Goal: Task Accomplishment & Management: Manage account settings

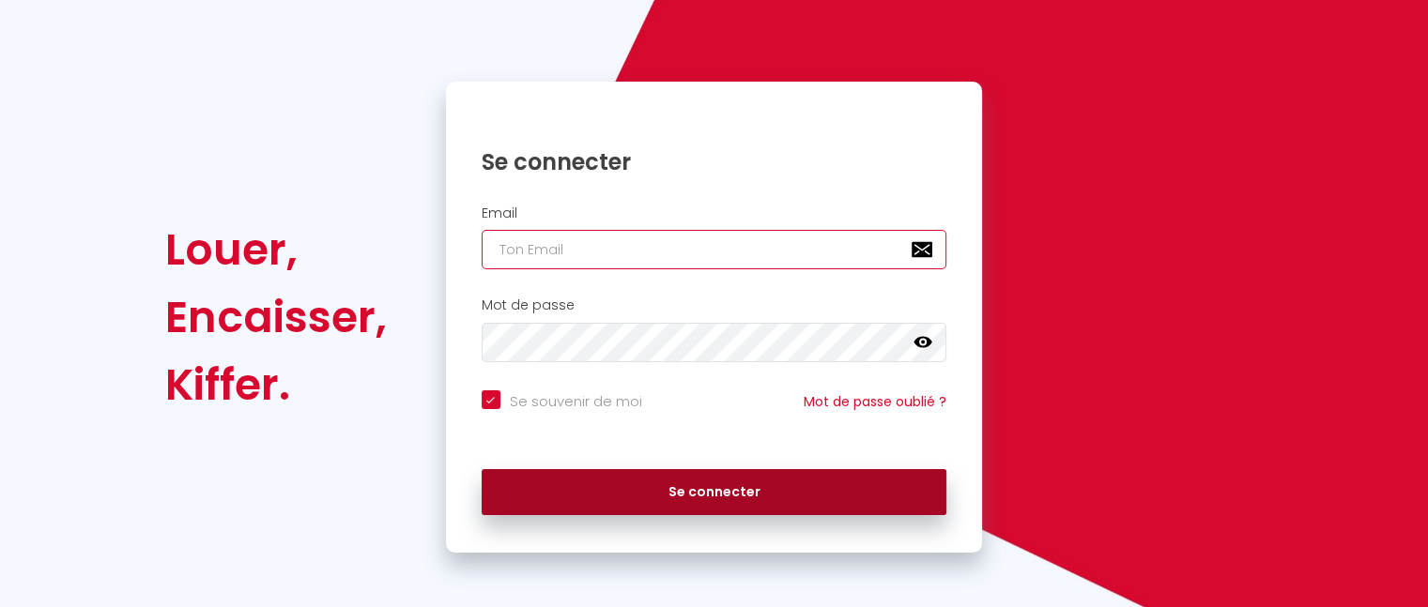
type input "[EMAIL_ADDRESS][DOMAIN_NAME]"
click at [717, 502] on button "Se connecter" at bounding box center [715, 492] width 466 height 47
checkbox input "true"
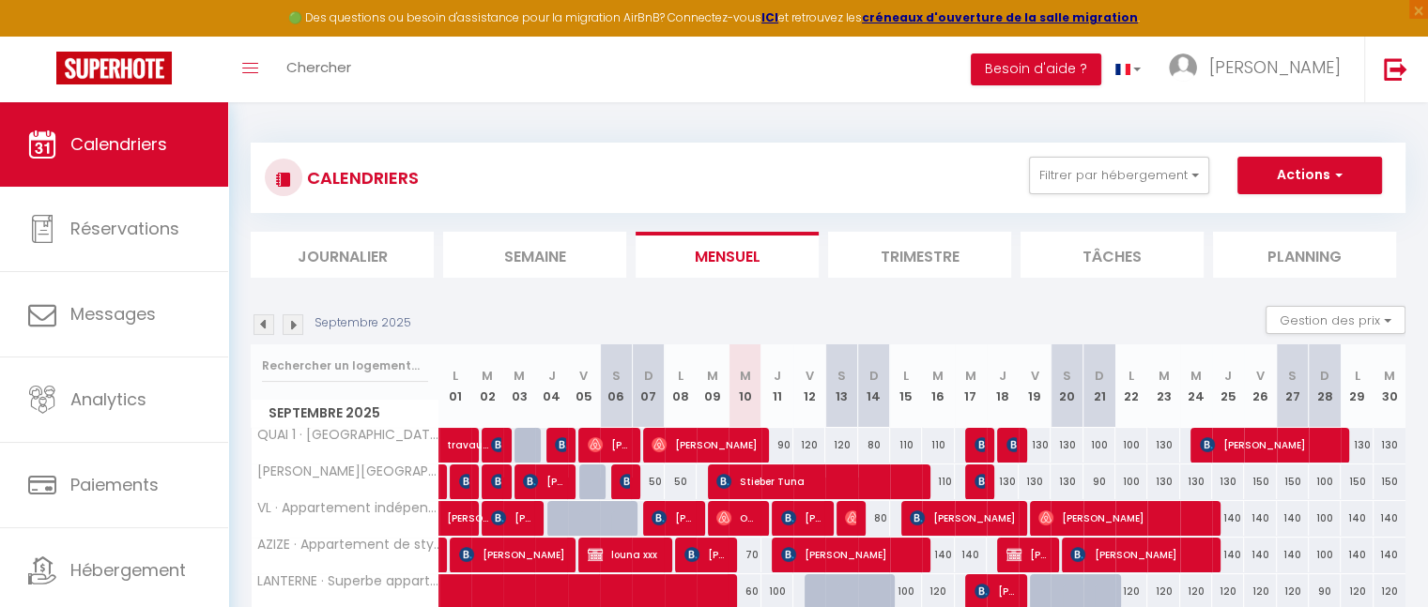
click at [298, 318] on img at bounding box center [293, 325] width 21 height 21
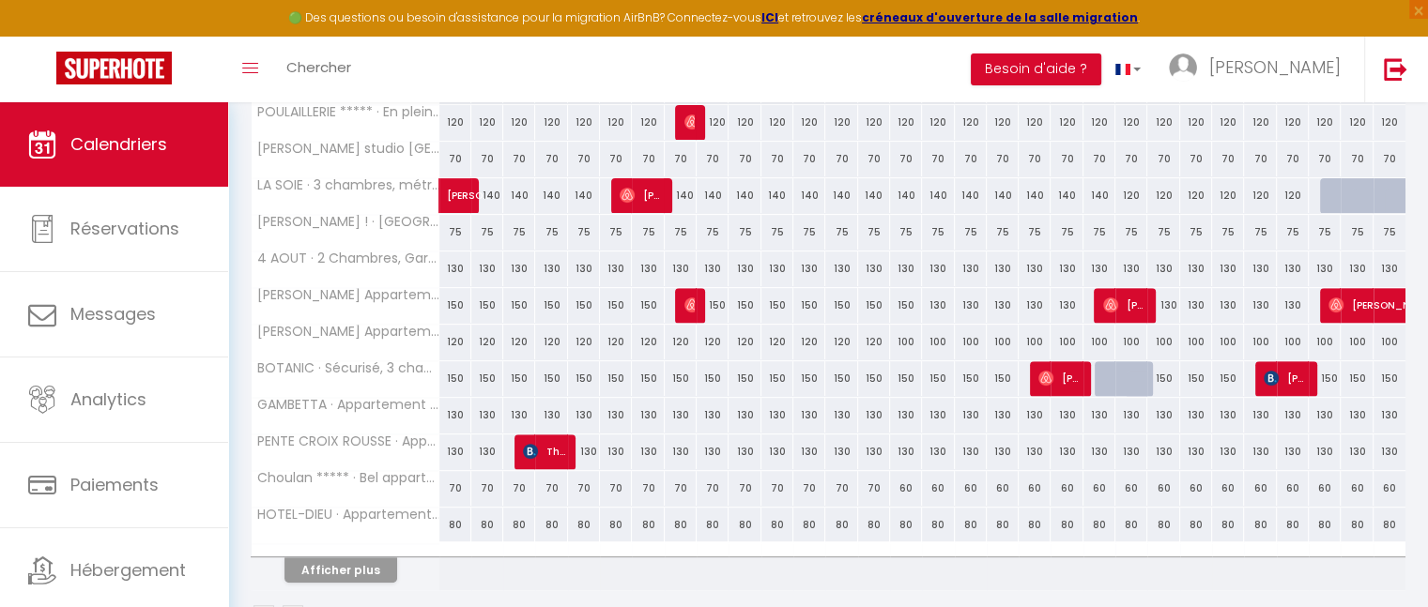
scroll to position [620, 0]
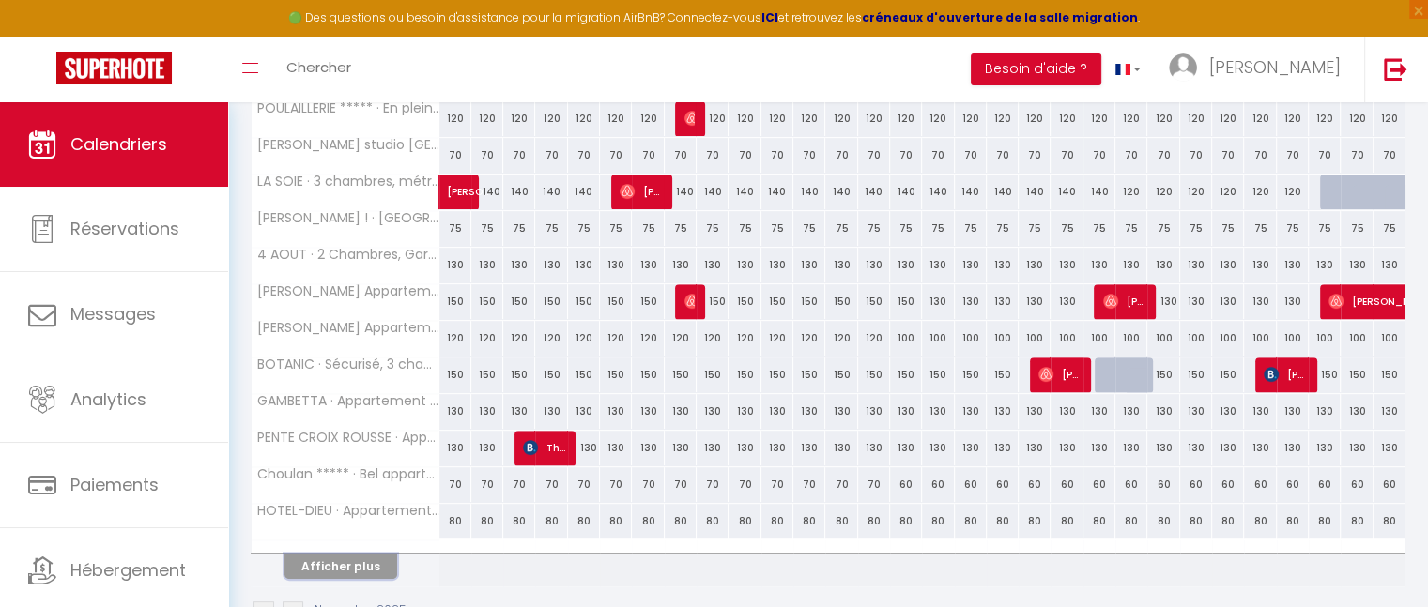
click at [345, 562] on button "Afficher plus" at bounding box center [340, 566] width 113 height 25
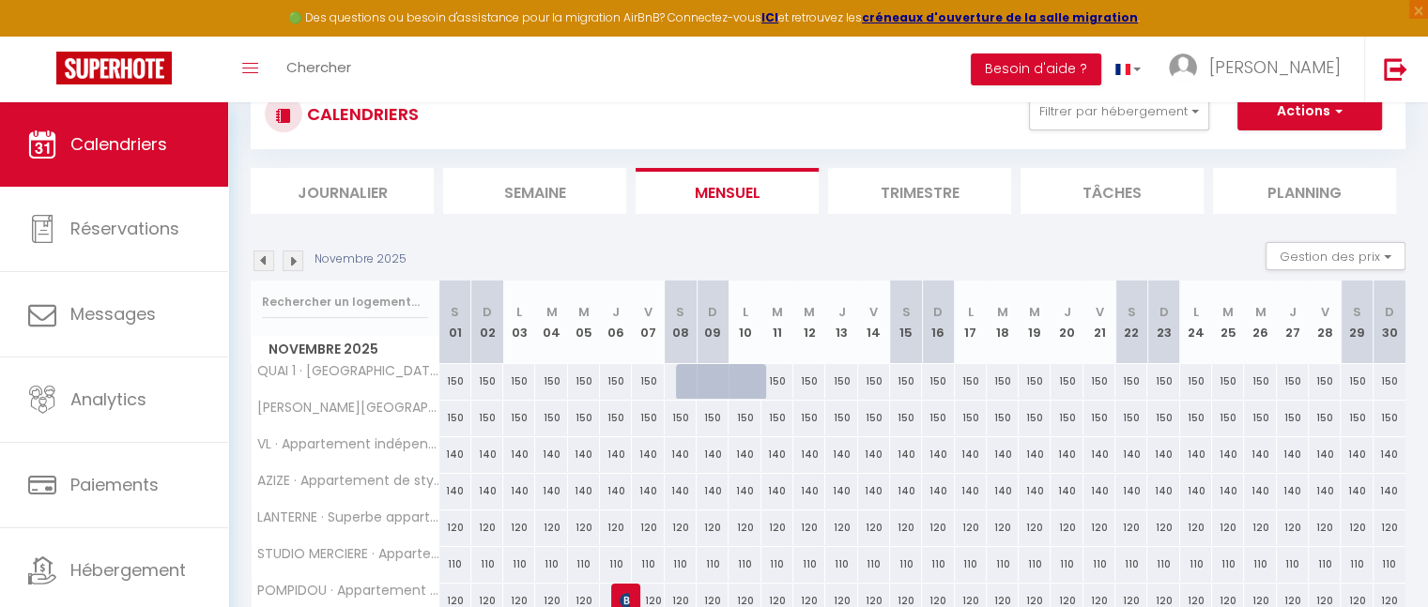
scroll to position [0, 0]
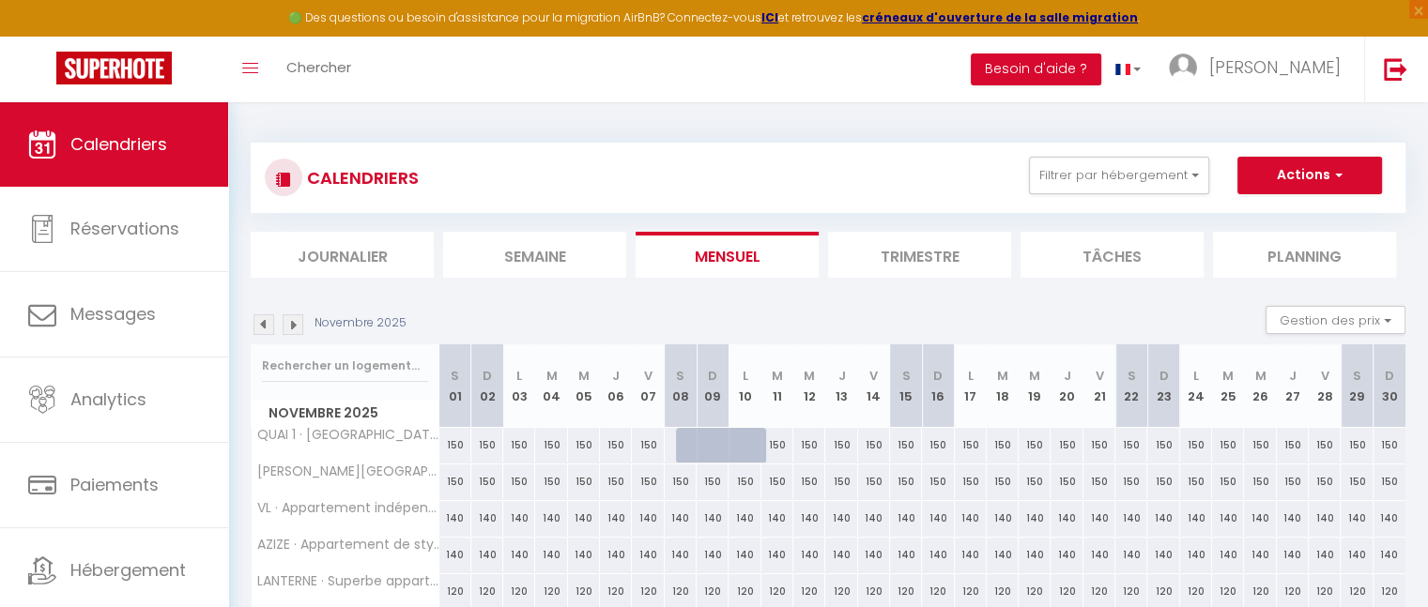
click at [292, 332] on img at bounding box center [293, 325] width 21 height 21
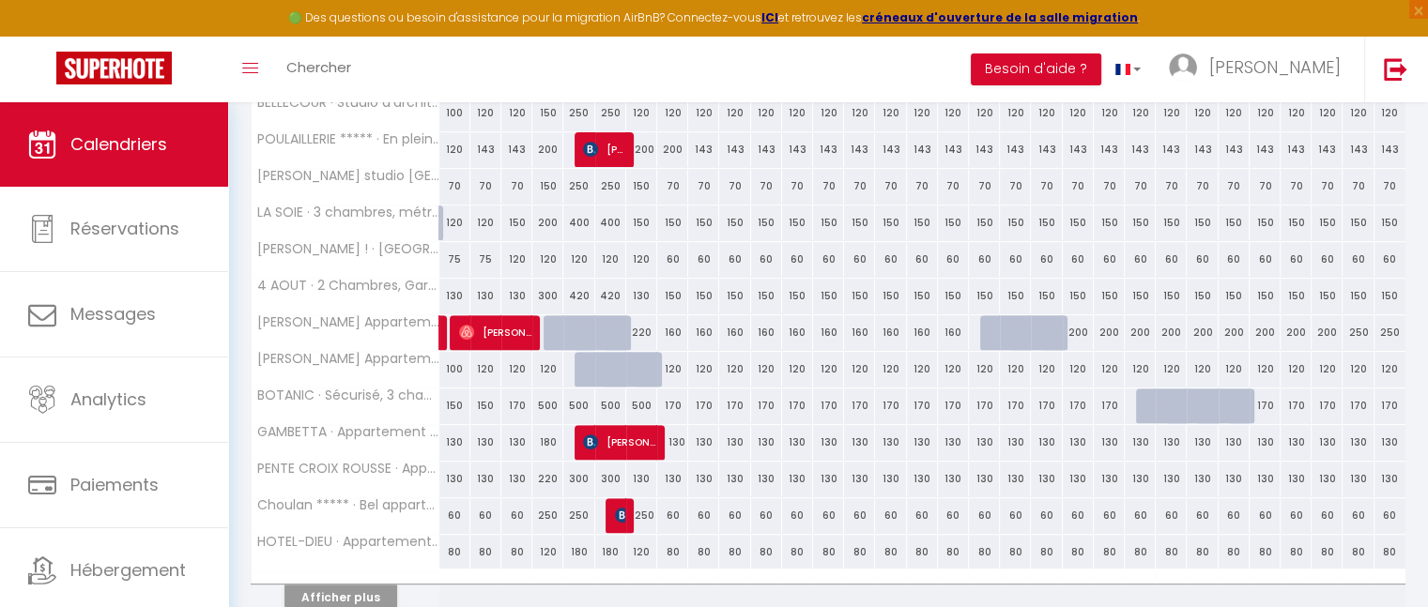
scroll to position [590, 0]
click at [610, 512] on div at bounding box center [621, 516] width 31 height 36
click at [618, 509] on img at bounding box center [622, 514] width 15 height 15
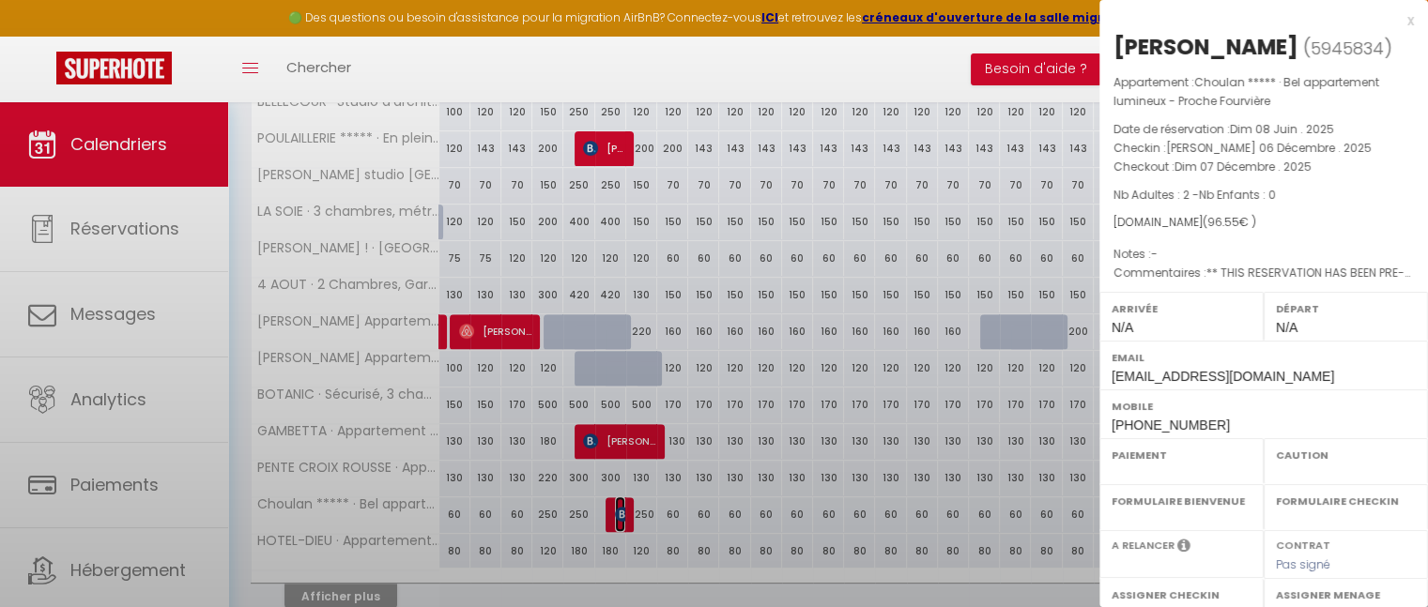
select select "OK"
select select "KO"
select select "0"
select select "1"
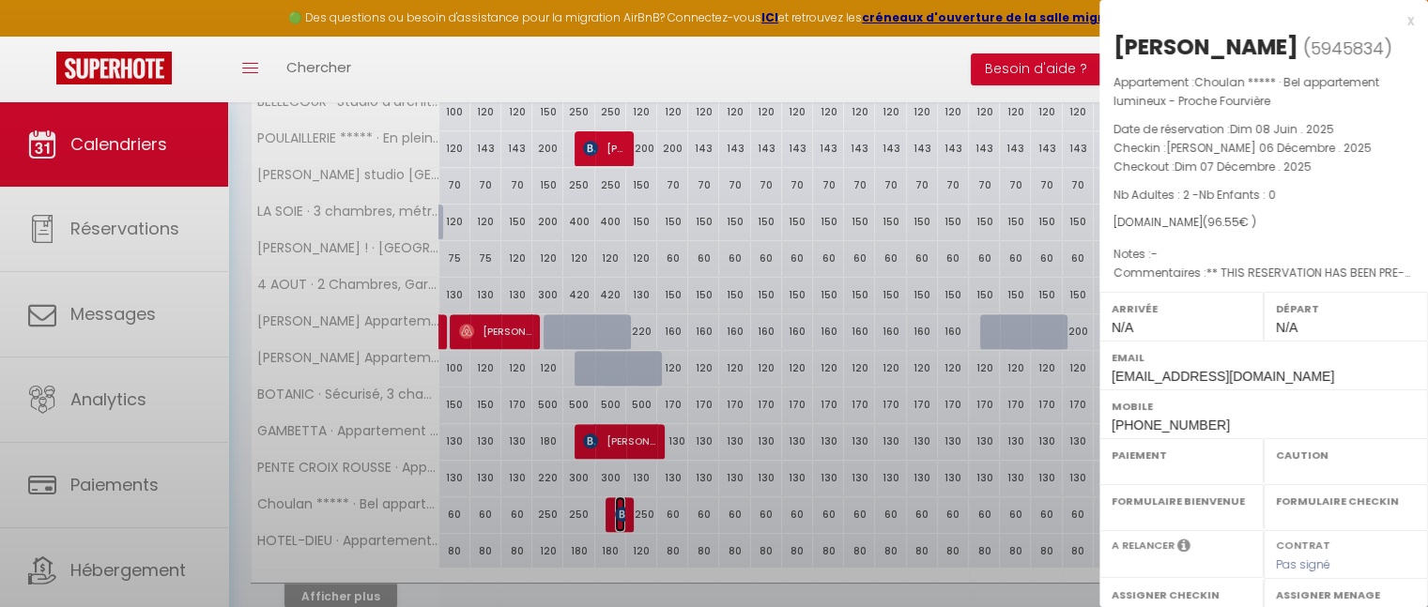
select select
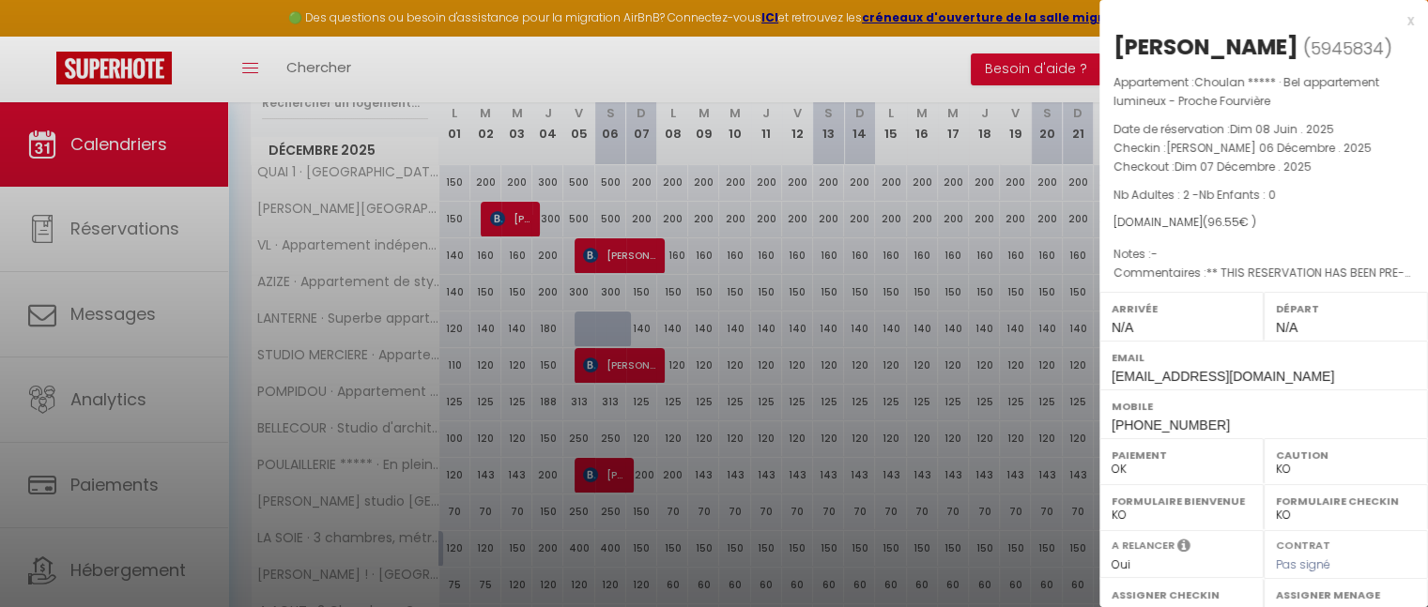
scroll to position [0, 0]
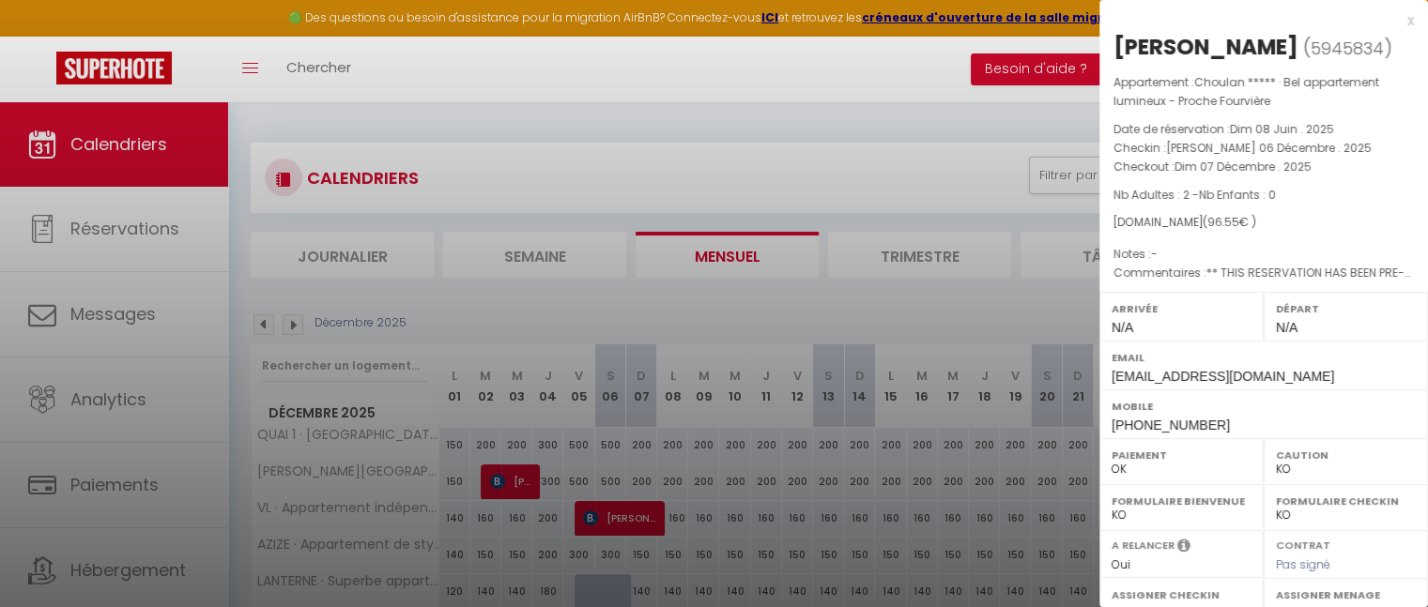
click at [1397, 24] on div "x" at bounding box center [1256, 20] width 315 height 23
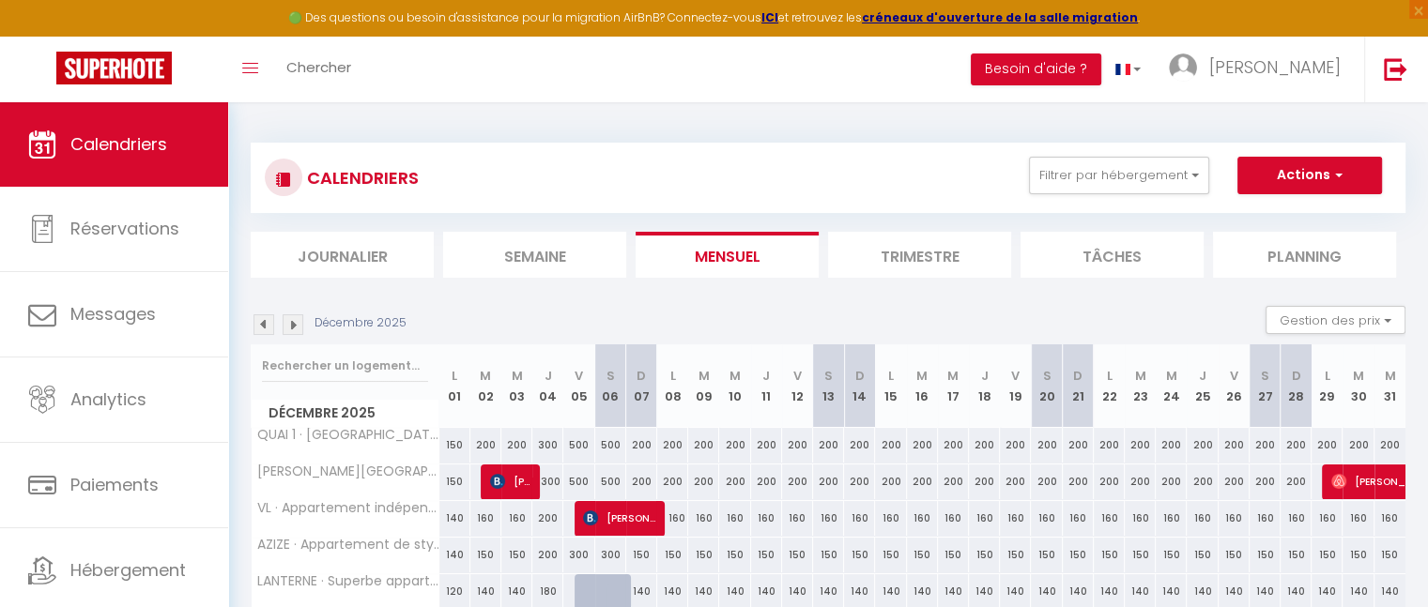
click at [269, 327] on img at bounding box center [263, 325] width 21 height 21
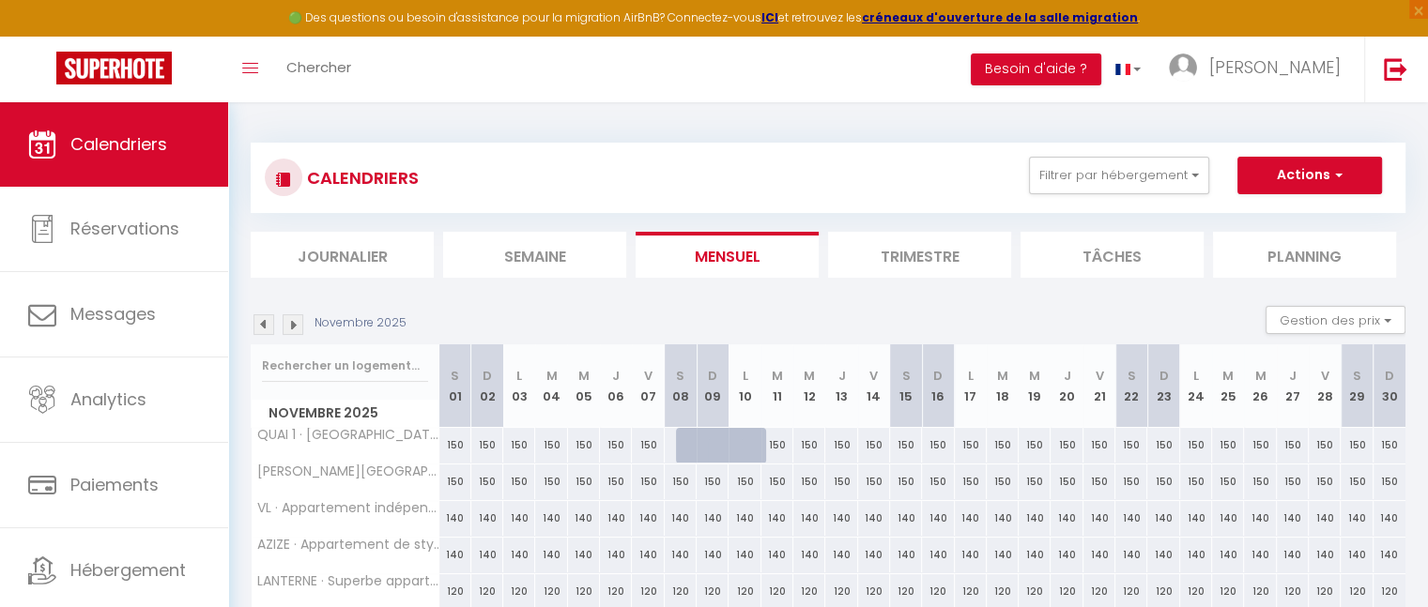
click at [263, 329] on img at bounding box center [263, 325] width 21 height 21
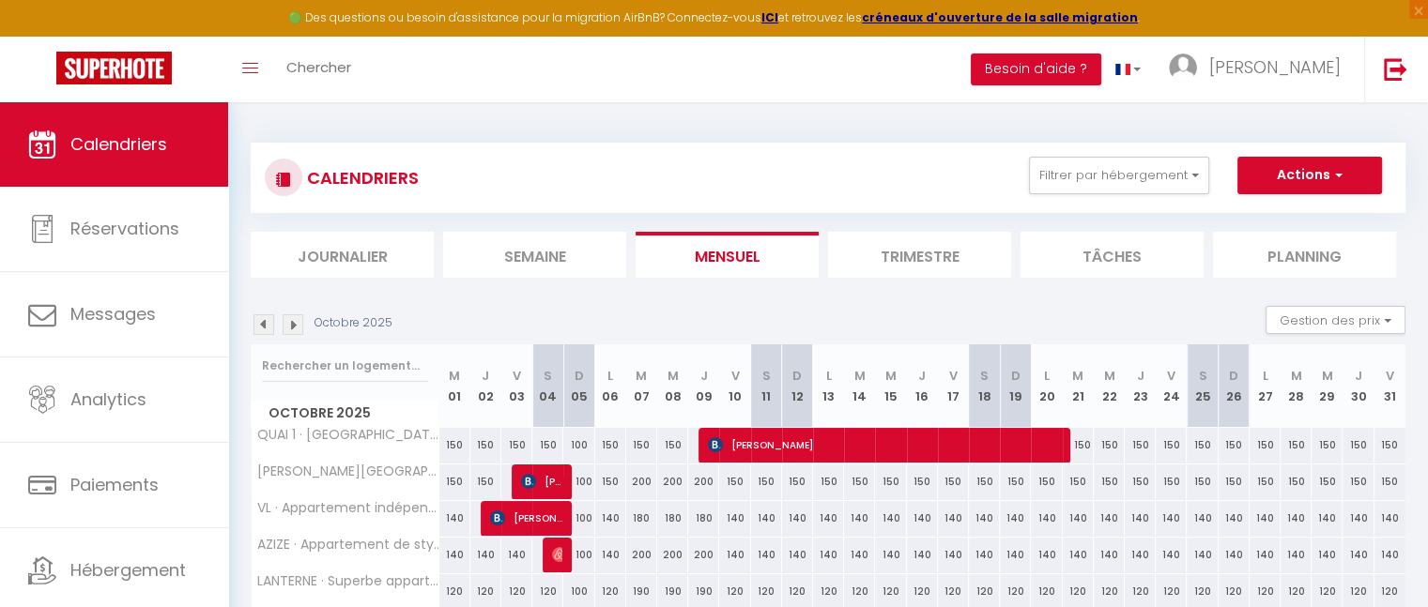
click at [293, 329] on img at bounding box center [293, 325] width 21 height 21
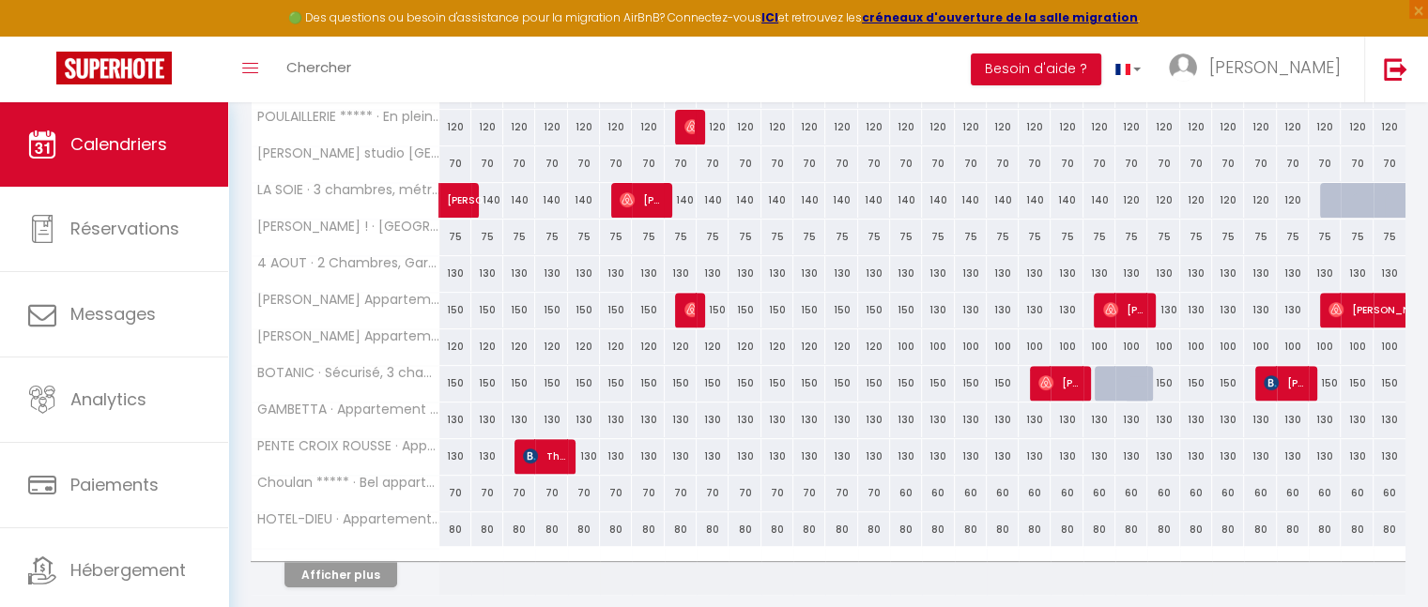
scroll to position [612, 0]
click at [455, 484] on div "70" at bounding box center [455, 492] width 32 height 35
type input "70"
type input "[PERSON_NAME] 01 Novembre 2025"
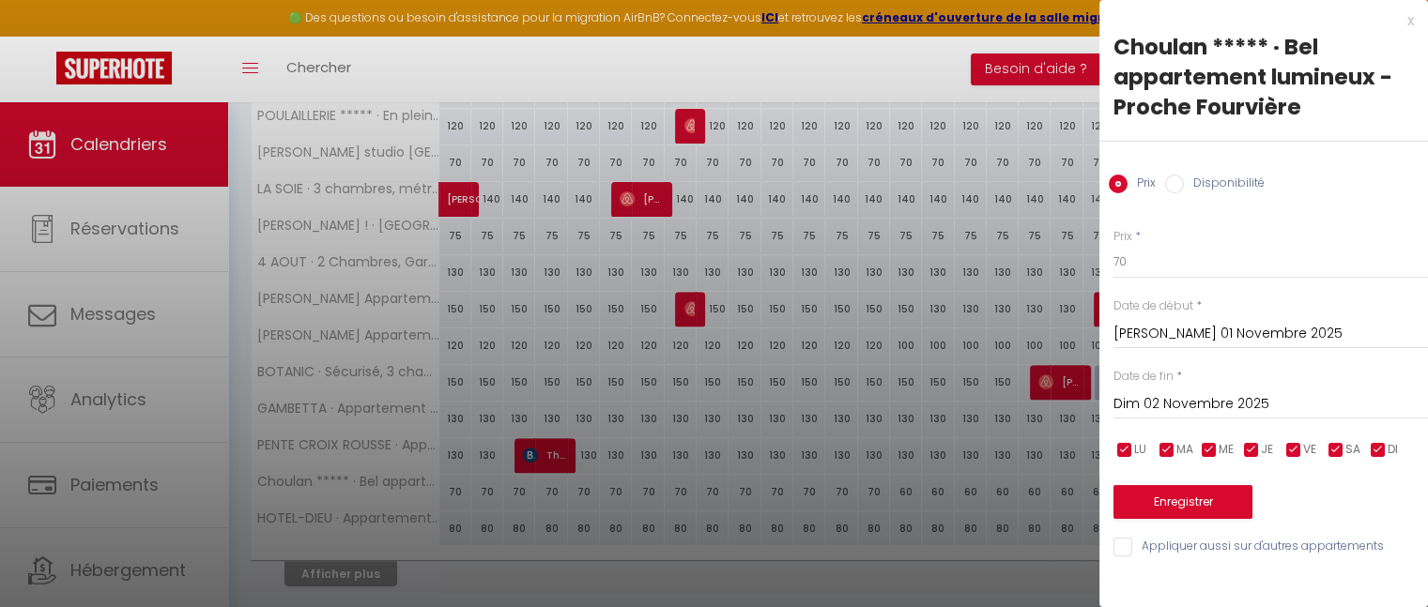
click at [1164, 410] on input "Dim 02 Novembre 2025" at bounding box center [1270, 404] width 315 height 24
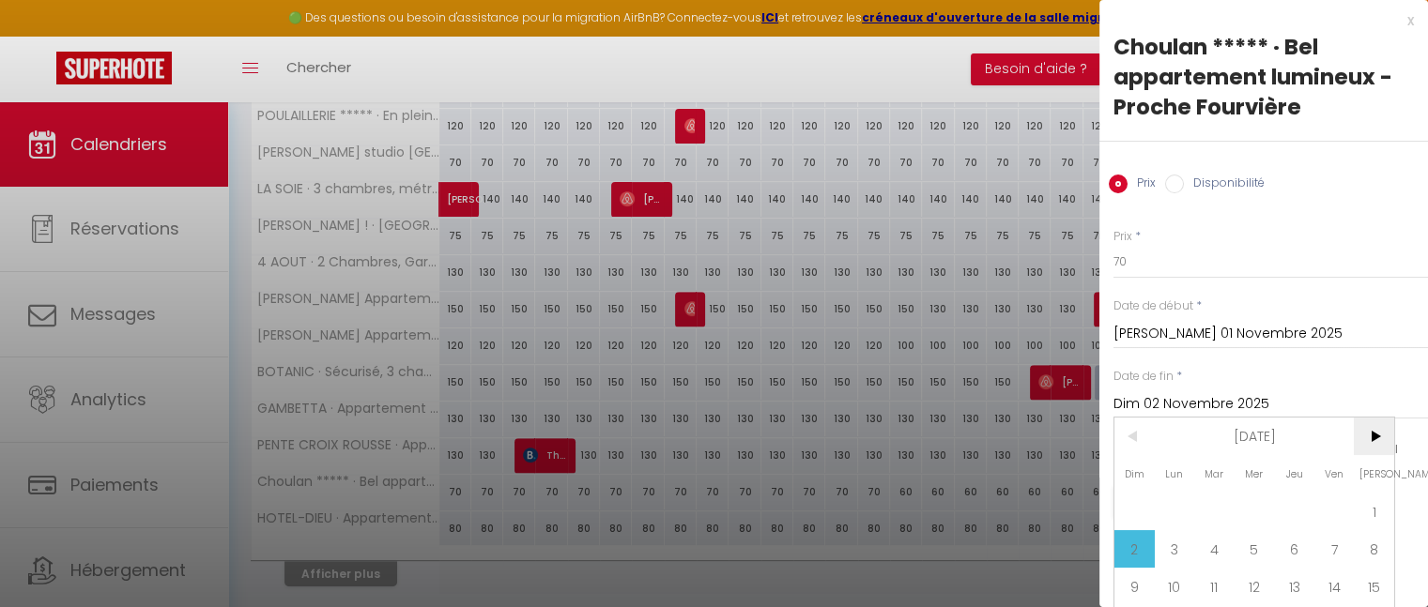
click at [1374, 438] on span ">" at bounding box center [1374, 437] width 40 height 38
click at [1251, 508] on span "3" at bounding box center [1255, 512] width 40 height 38
type input "Mer 03 Décembre 2025"
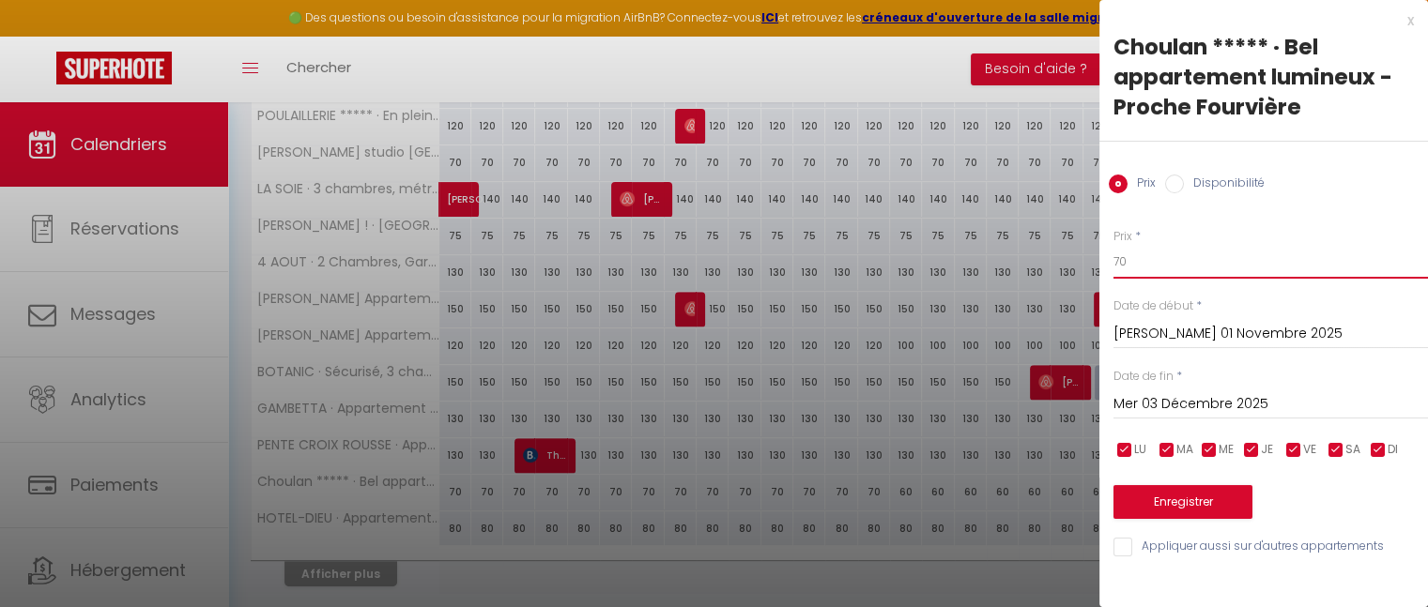
click at [1146, 258] on input "70" at bounding box center [1270, 262] width 315 height 34
type input "7"
type input "80"
click at [1163, 505] on button "Enregistrer" at bounding box center [1182, 502] width 139 height 34
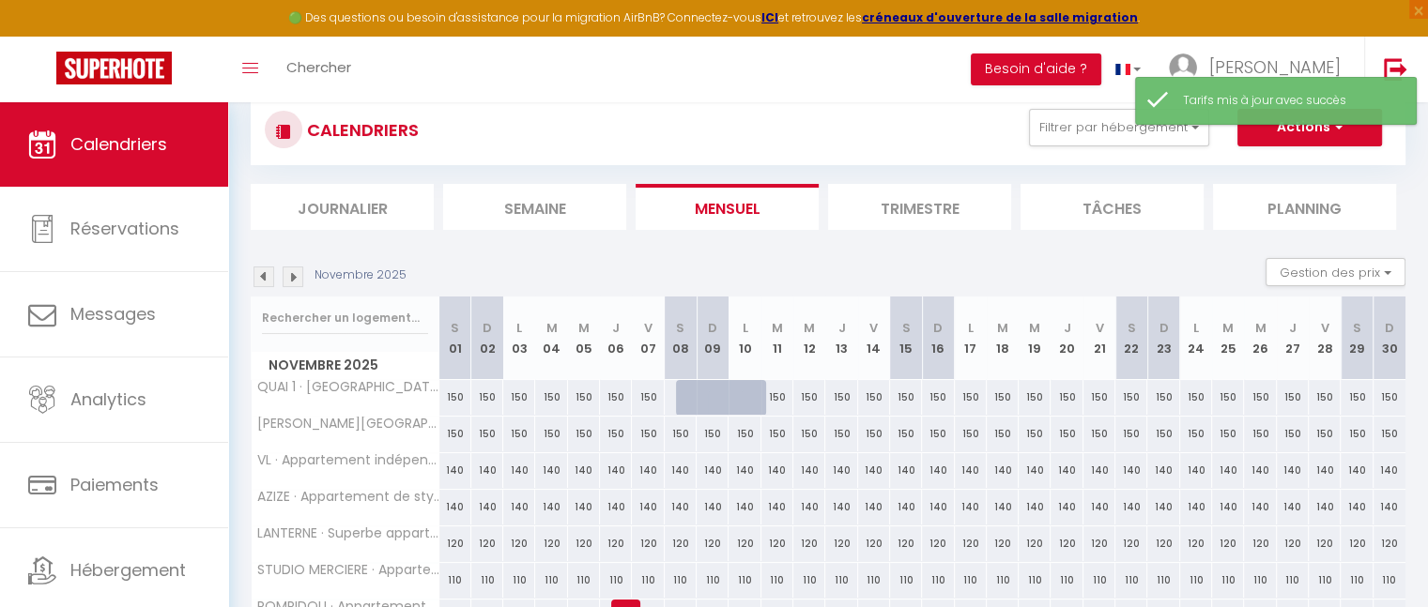
scroll to position [0, 0]
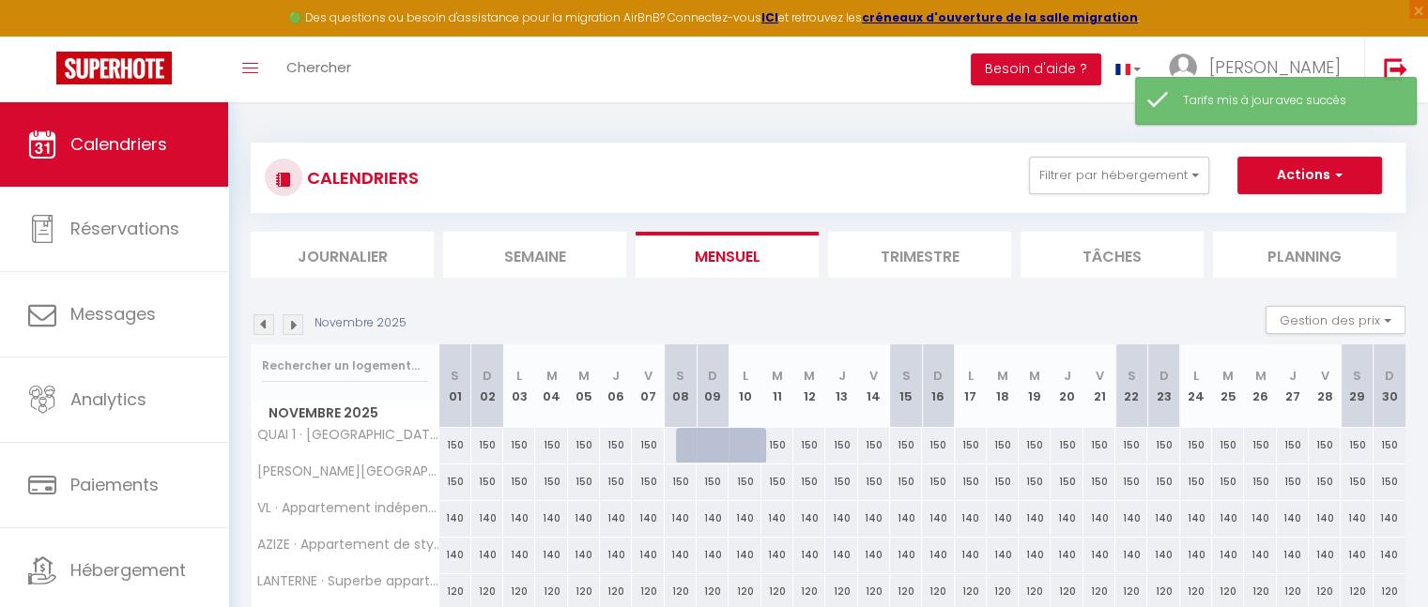
click at [293, 330] on img at bounding box center [293, 325] width 21 height 21
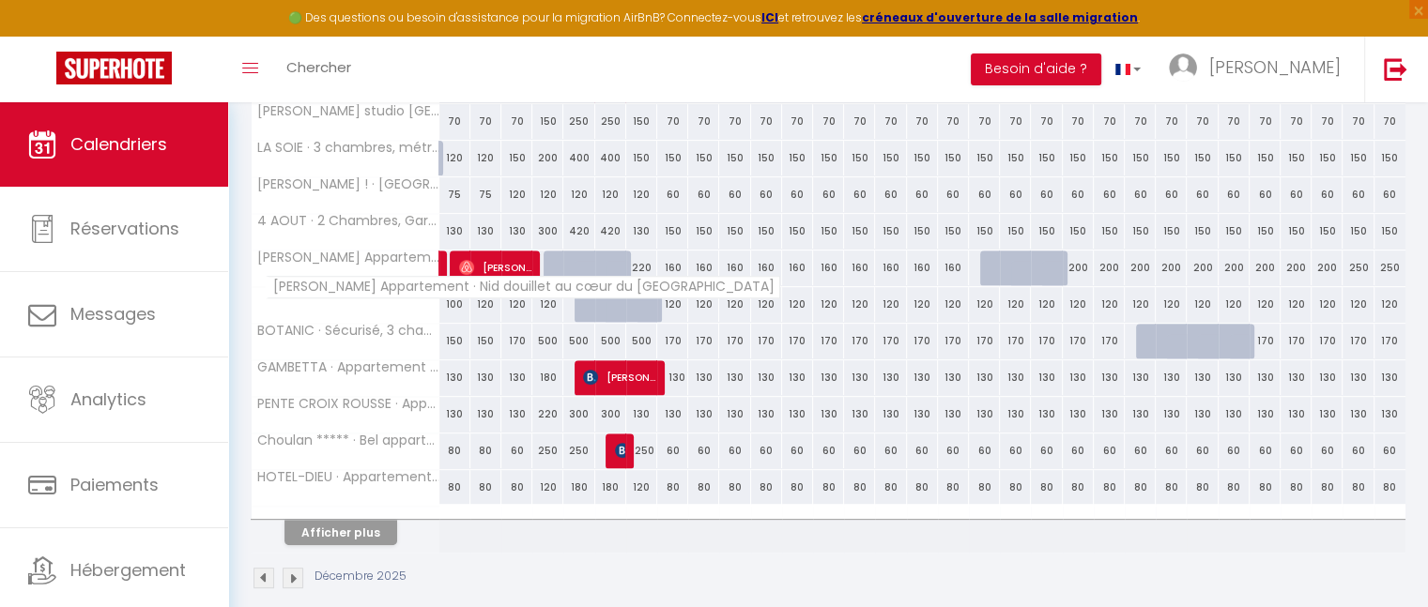
scroll to position [670, 0]
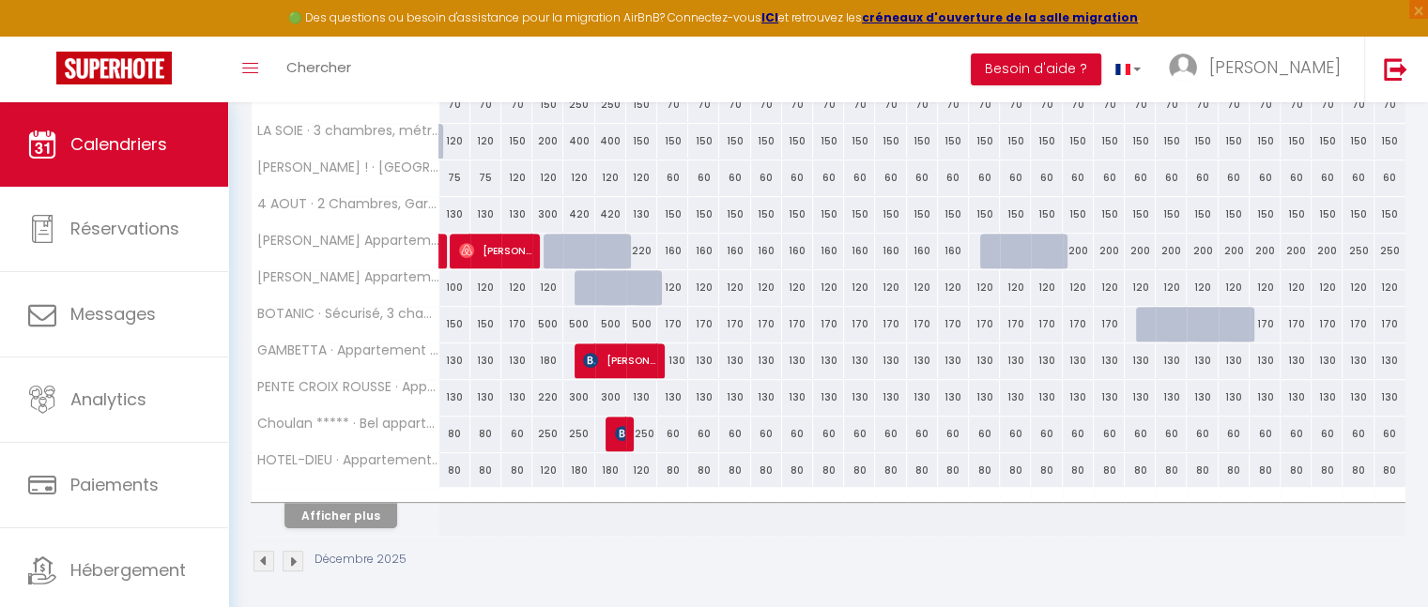
click at [675, 427] on div "60" at bounding box center [672, 434] width 31 height 35
type input "60"
type input "Lun 08 Décembre 2025"
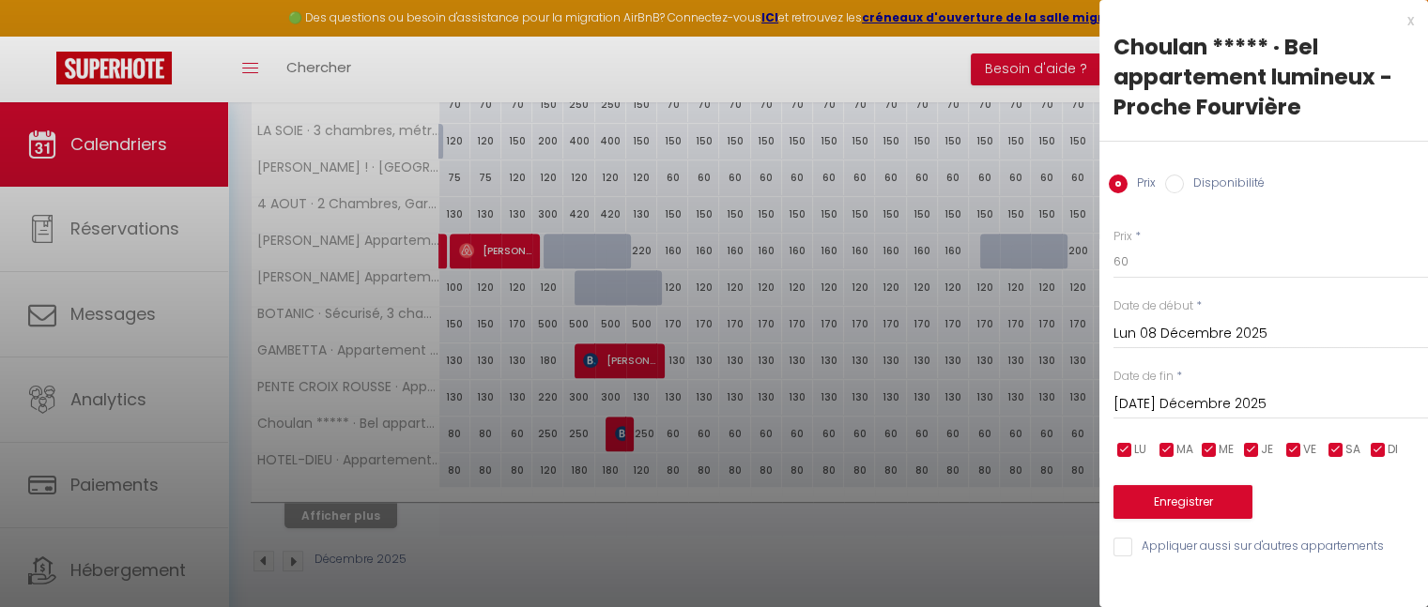
click at [1150, 406] on input "[DATE] Décembre 2025" at bounding box center [1270, 404] width 315 height 24
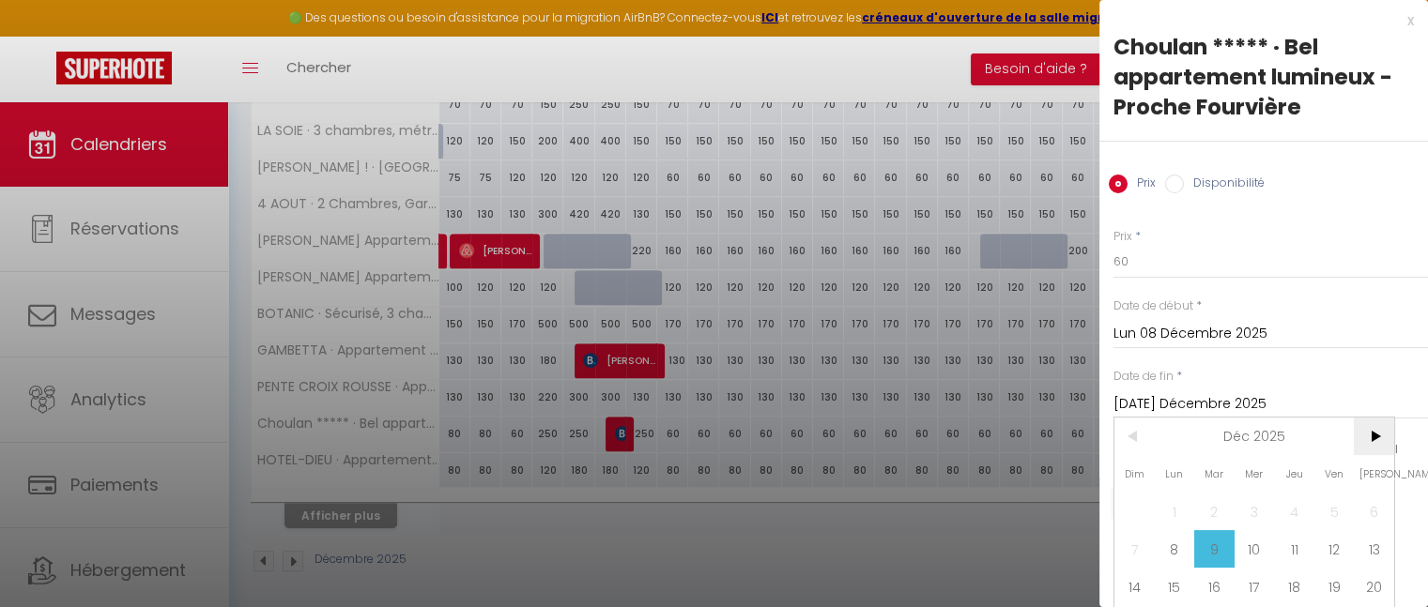
click at [1379, 433] on span ">" at bounding box center [1374, 437] width 40 height 38
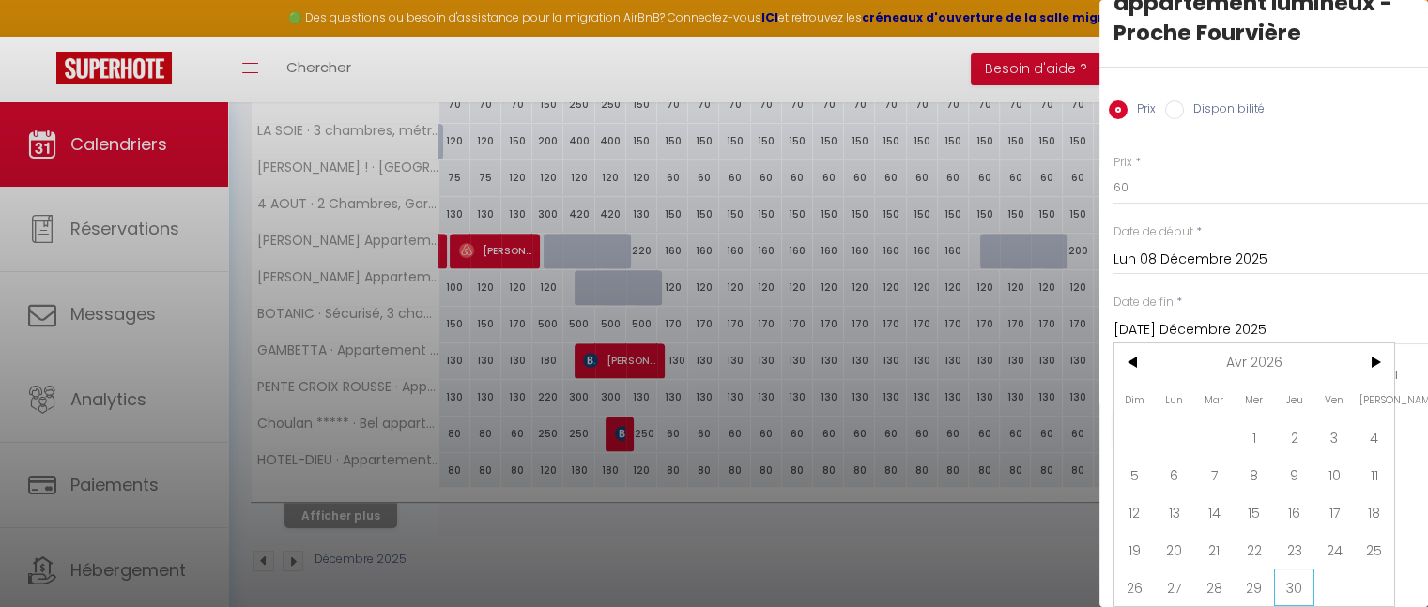
click at [1299, 577] on span "30" at bounding box center [1294, 588] width 40 height 38
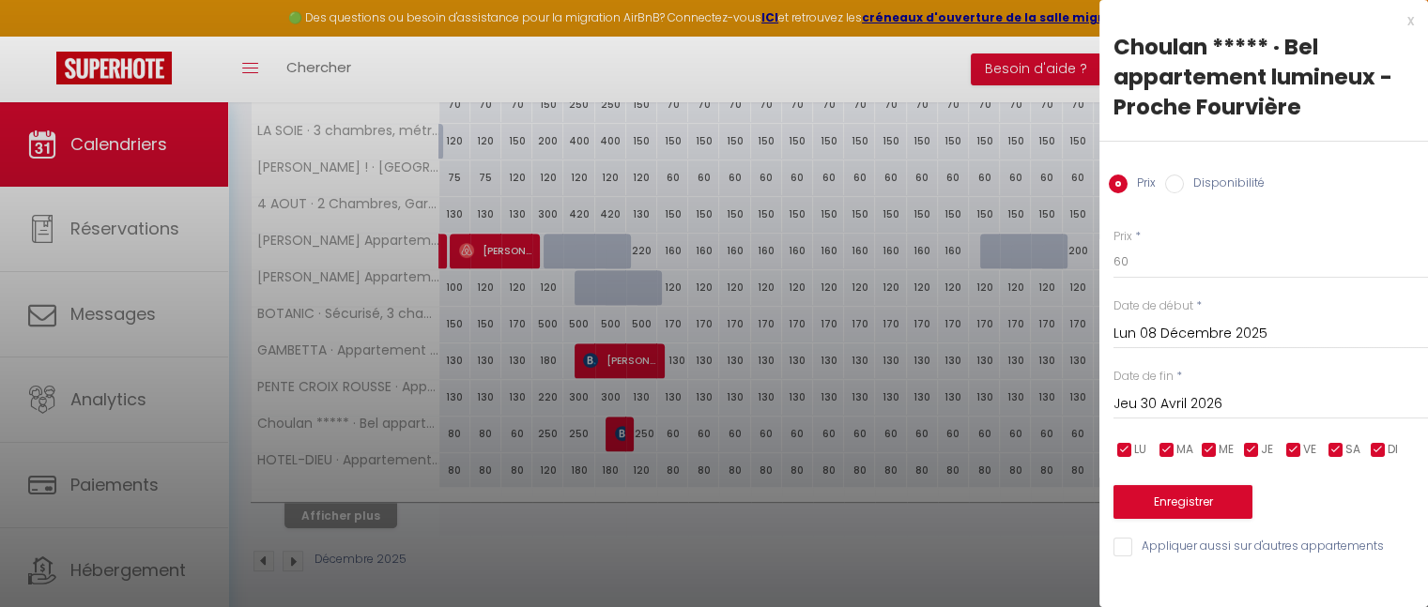
scroll to position [0, 0]
click at [1250, 412] on input "Jeu 30 Avril 2026" at bounding box center [1270, 404] width 315 height 24
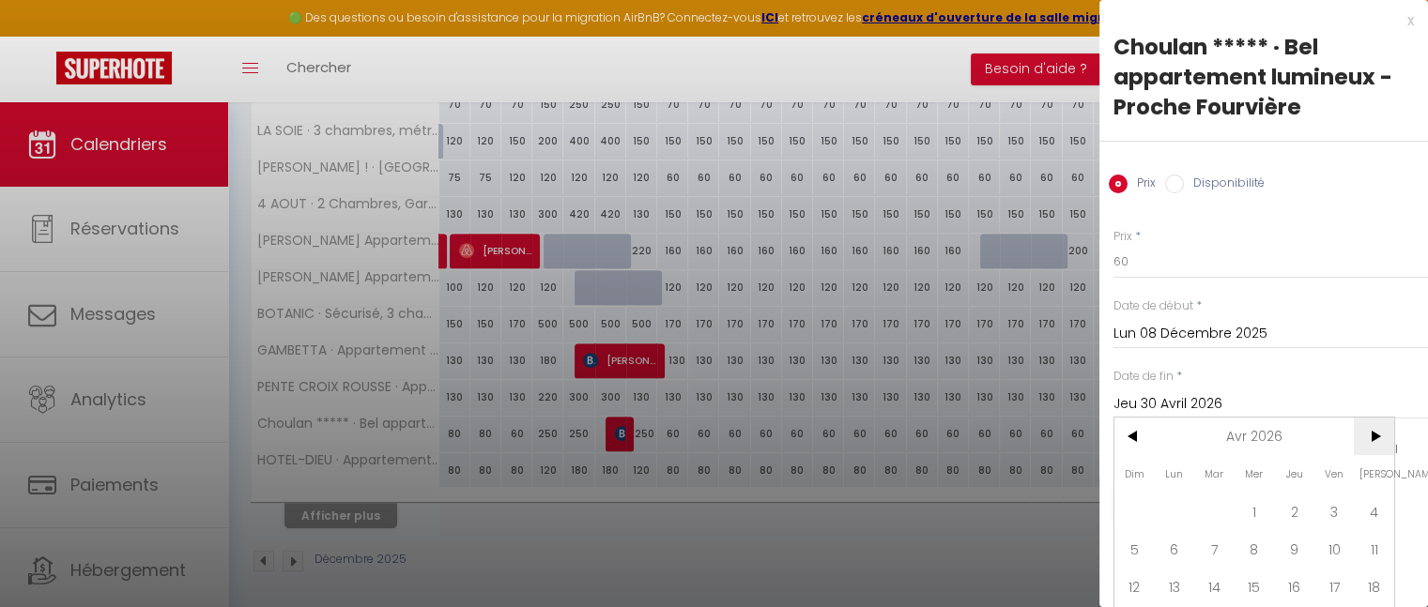
click at [1373, 444] on span ">" at bounding box center [1374, 437] width 40 height 38
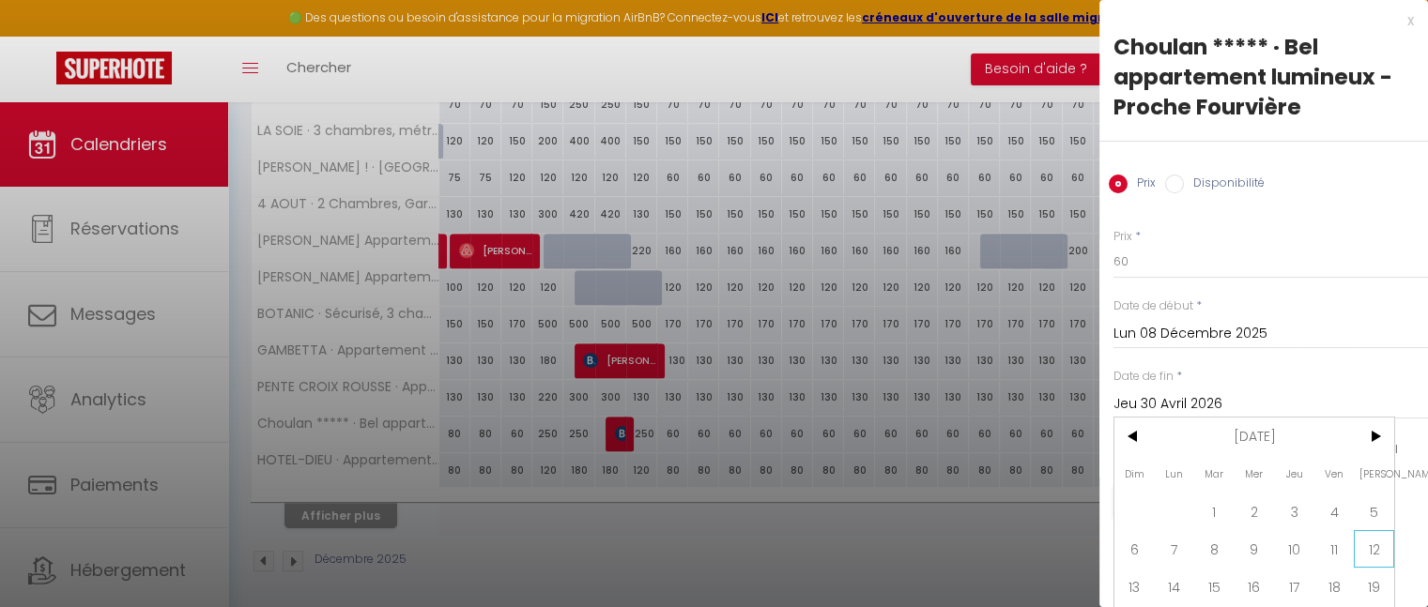
scroll to position [86, 0]
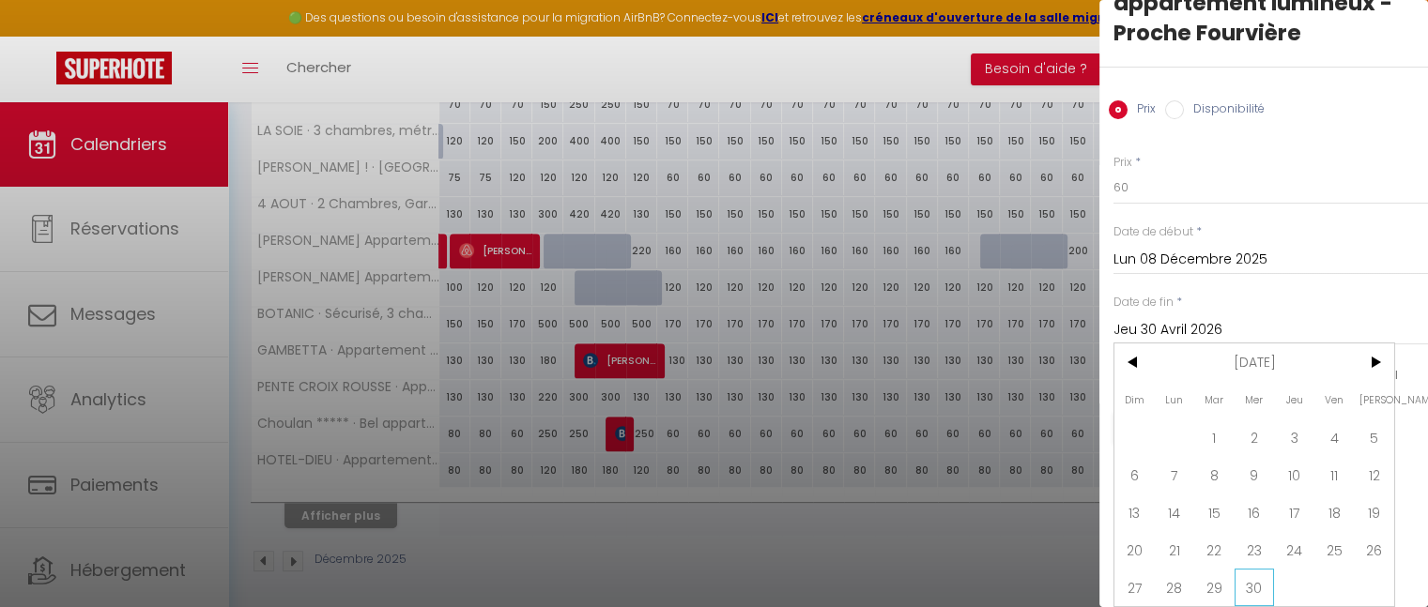
click at [1257, 575] on span "30" at bounding box center [1255, 588] width 40 height 38
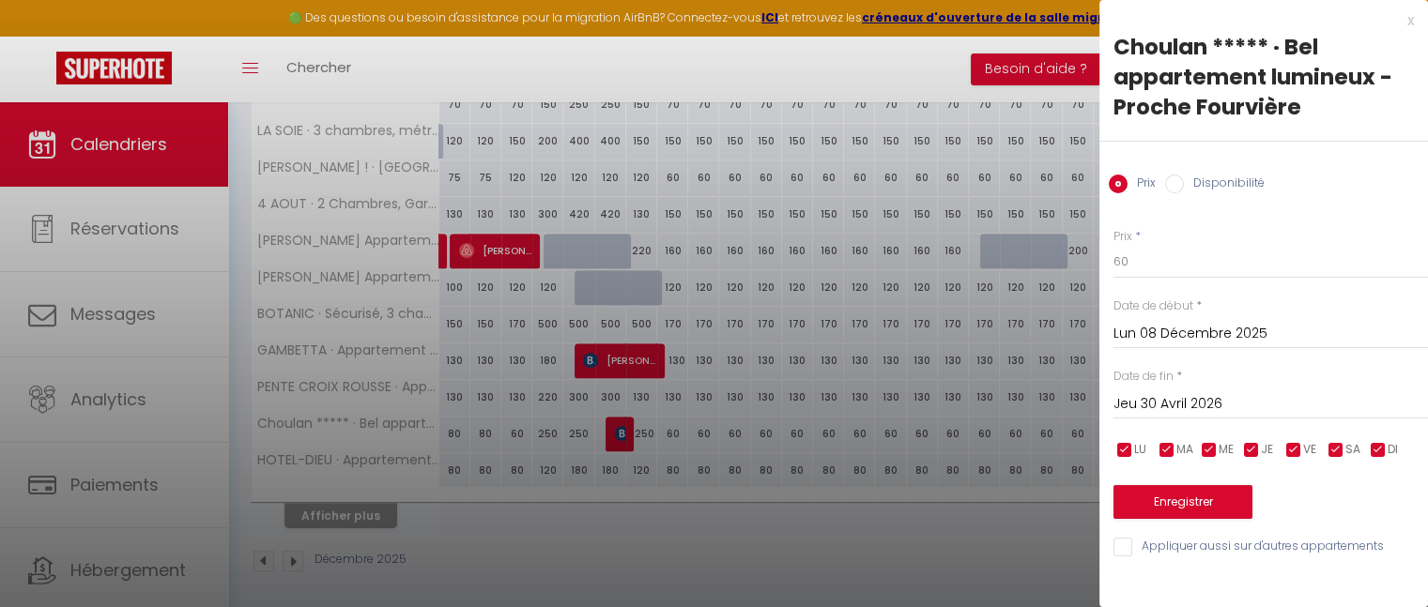
type input "Mer 30 Septembre 2026"
click at [1144, 267] on input "60" at bounding box center [1270, 262] width 315 height 34
type input "6"
type input "80"
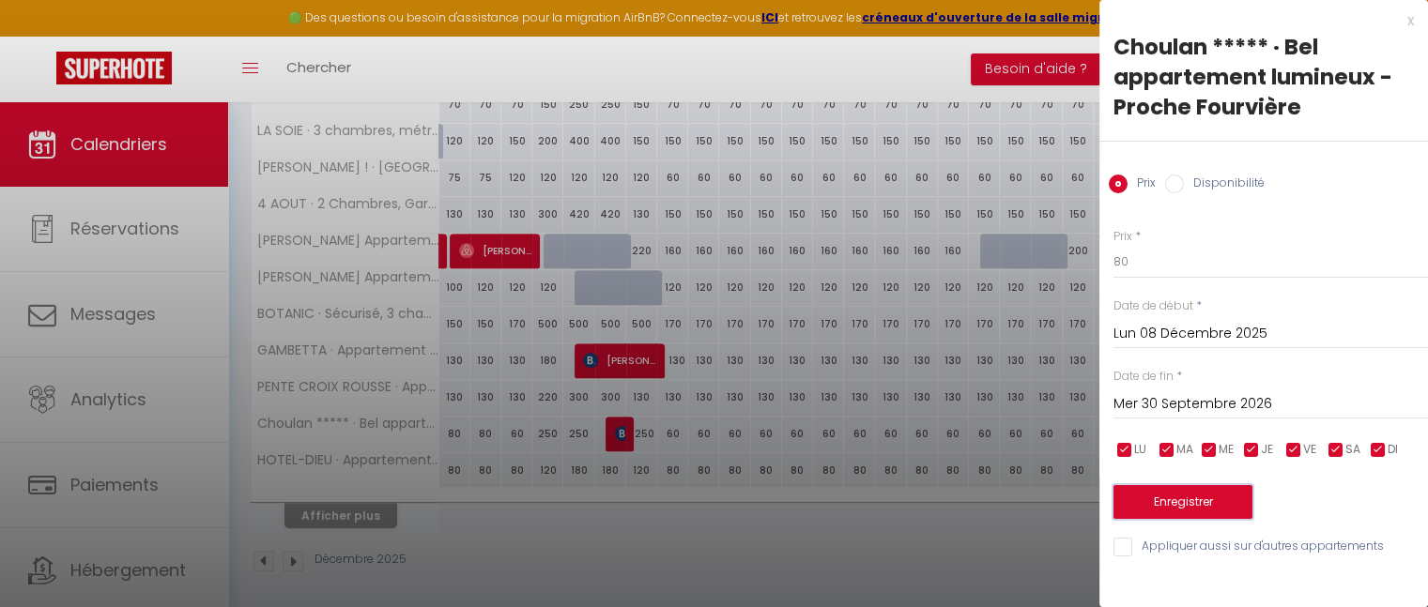
click at [1185, 511] on button "Enregistrer" at bounding box center [1182, 502] width 139 height 34
